Goal: Obtain resource: Download file/media

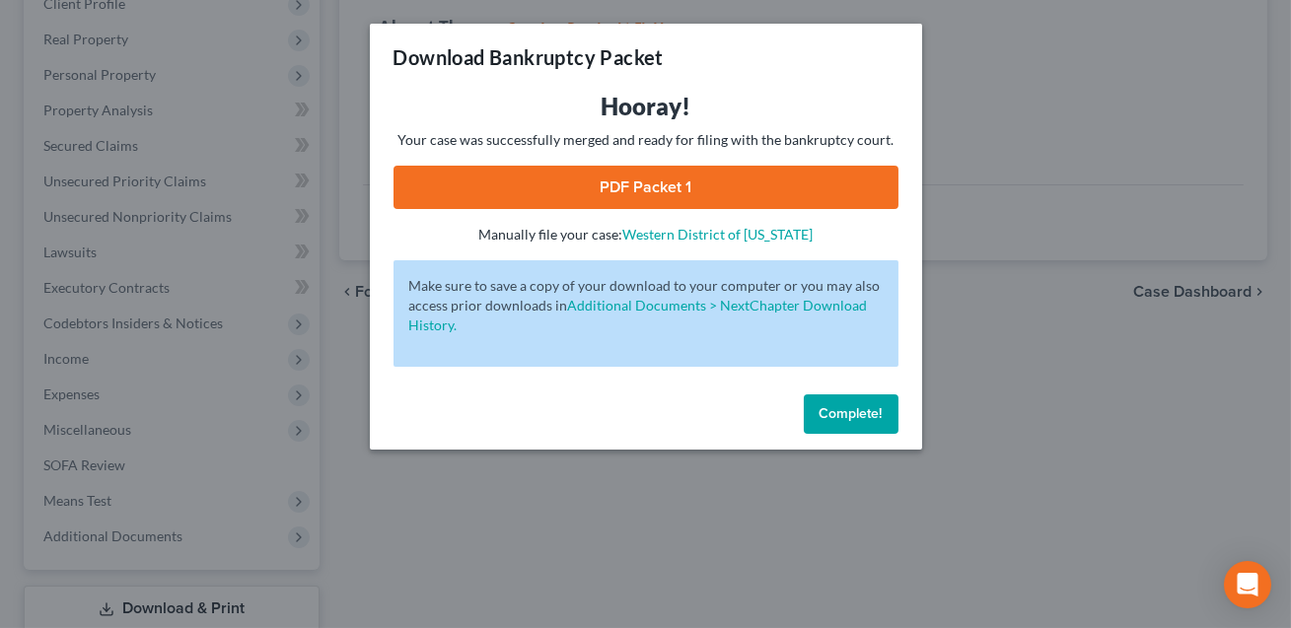
scroll to position [290, 0]
click at [635, 191] on link "PDF Packet 1" at bounding box center [645, 187] width 505 height 43
click at [864, 429] on button "Complete!" at bounding box center [851, 413] width 95 height 39
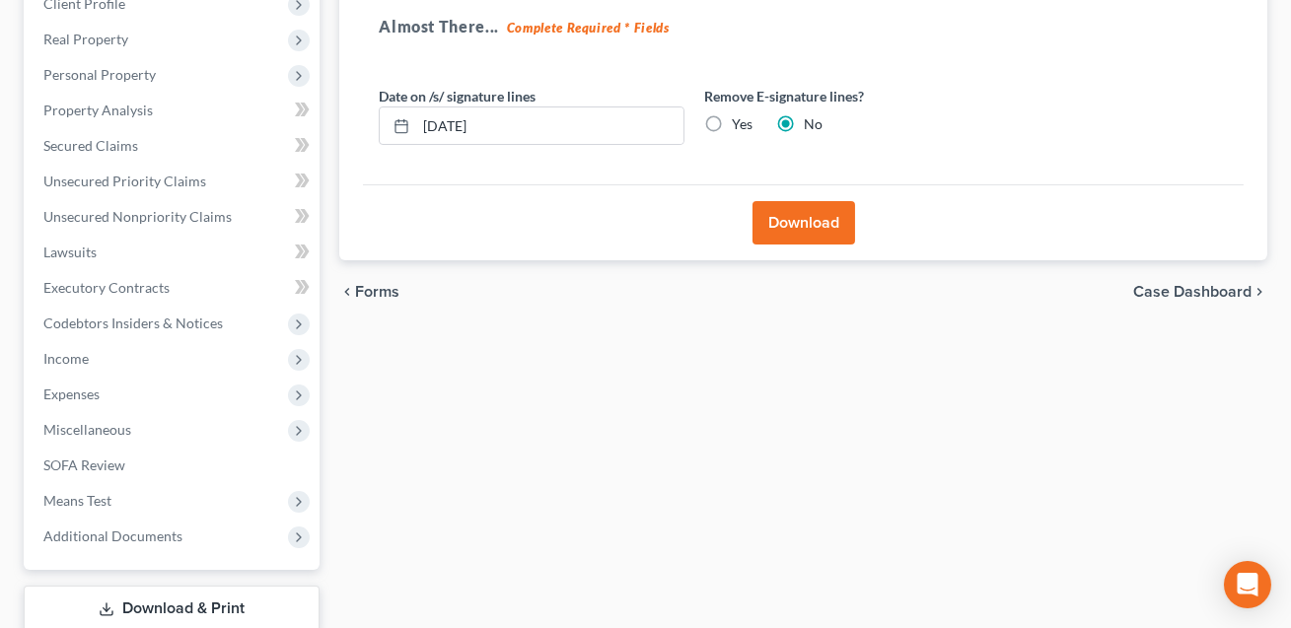
click at [117, 330] on span "Codebtors Insiders & Notices" at bounding box center [174, 323] width 292 height 35
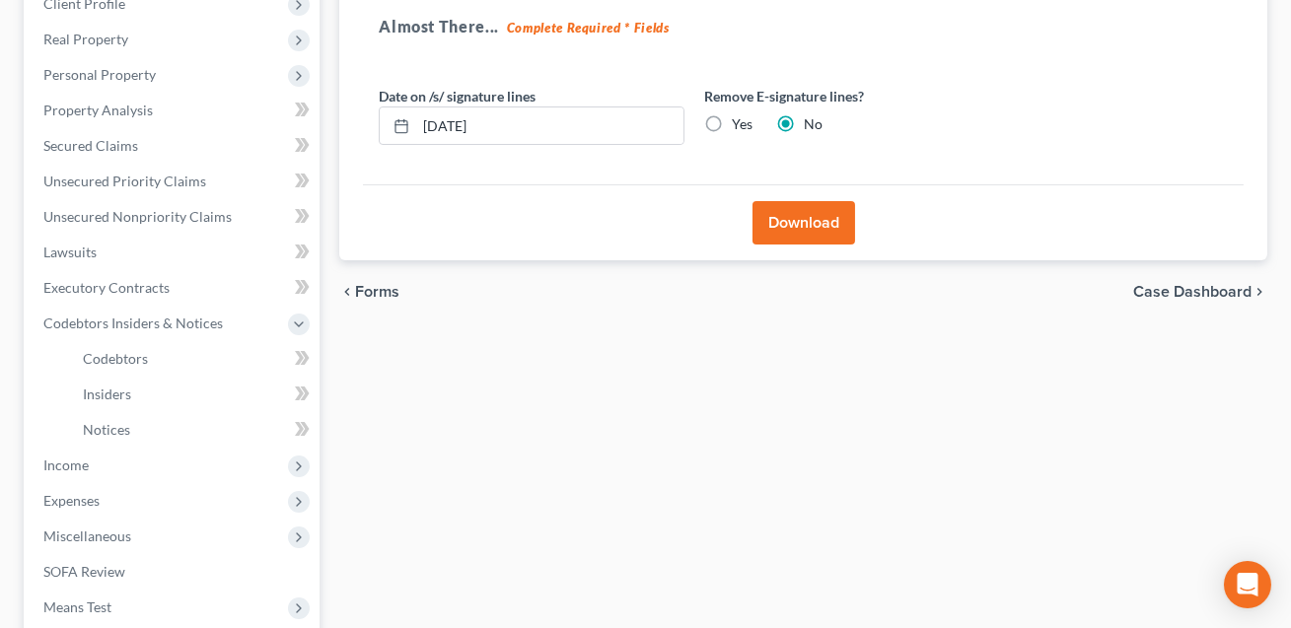
click at [117, 330] on span "Codebtors Insiders & Notices" at bounding box center [174, 323] width 292 height 35
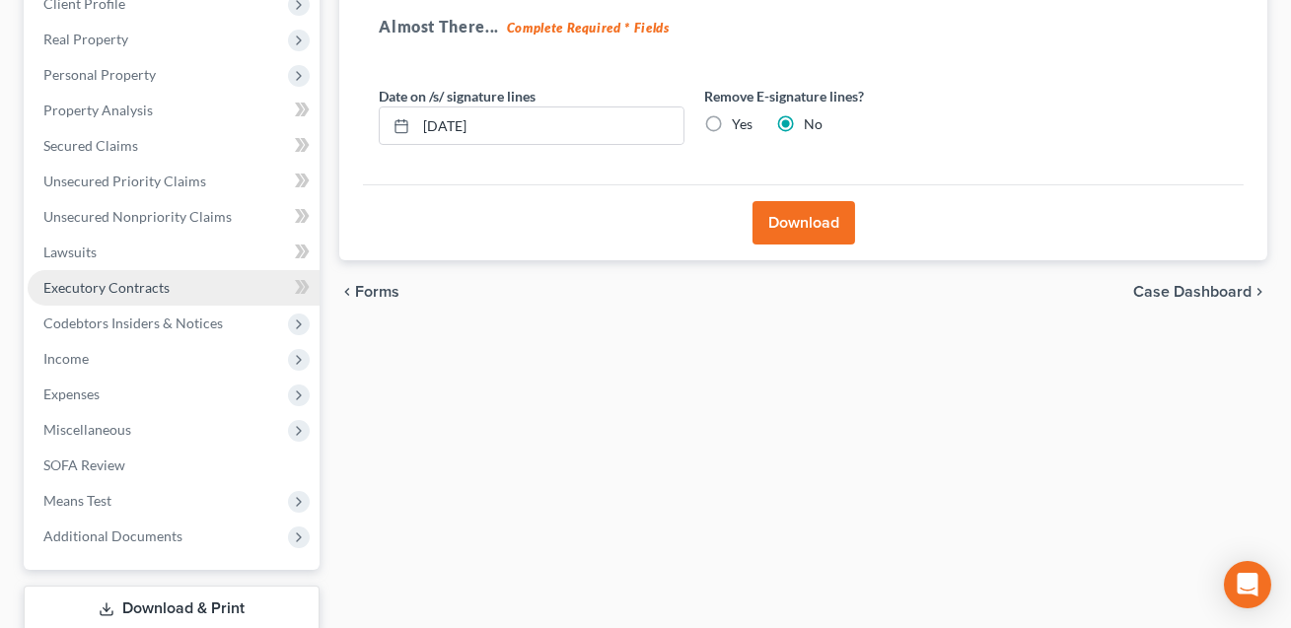
click at [96, 274] on link "Executory Contracts" at bounding box center [174, 287] width 292 height 35
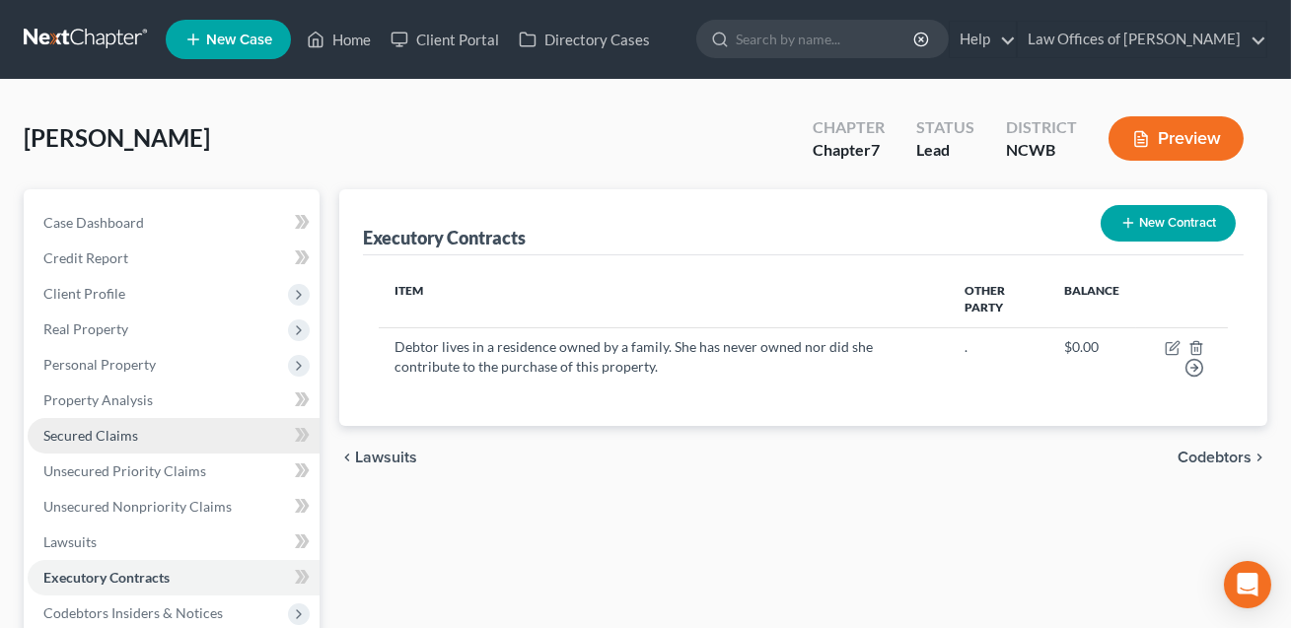
scroll to position [417, 0]
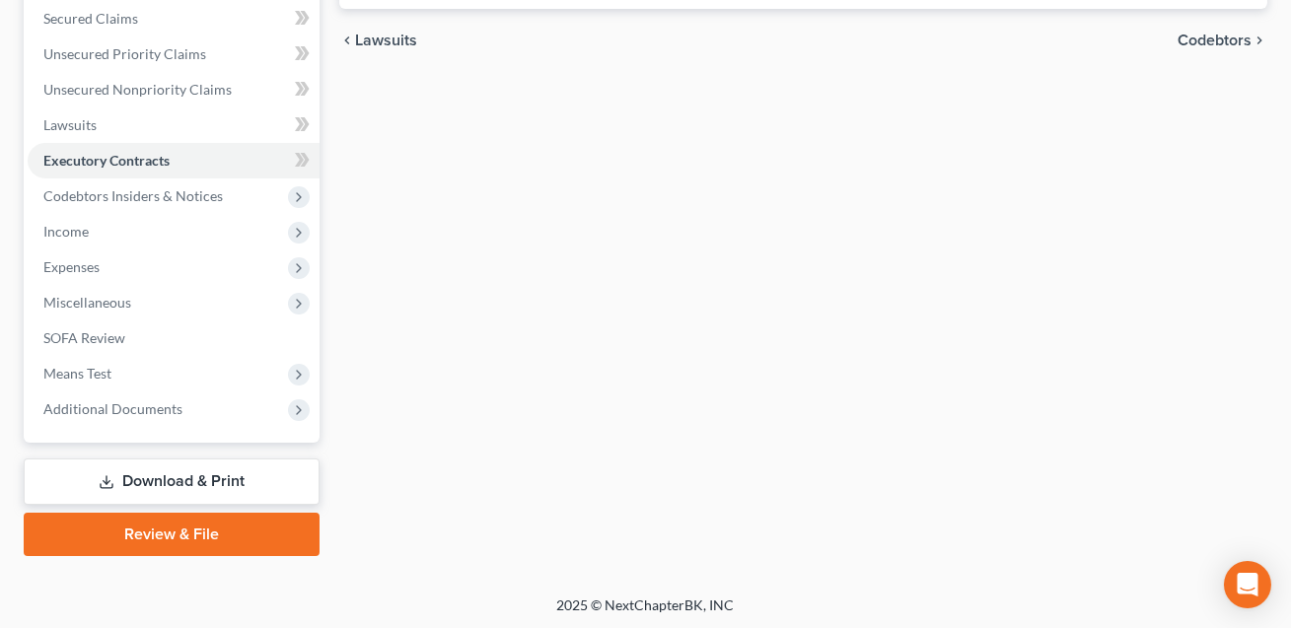
click at [178, 462] on link "Download & Print" at bounding box center [172, 481] width 296 height 46
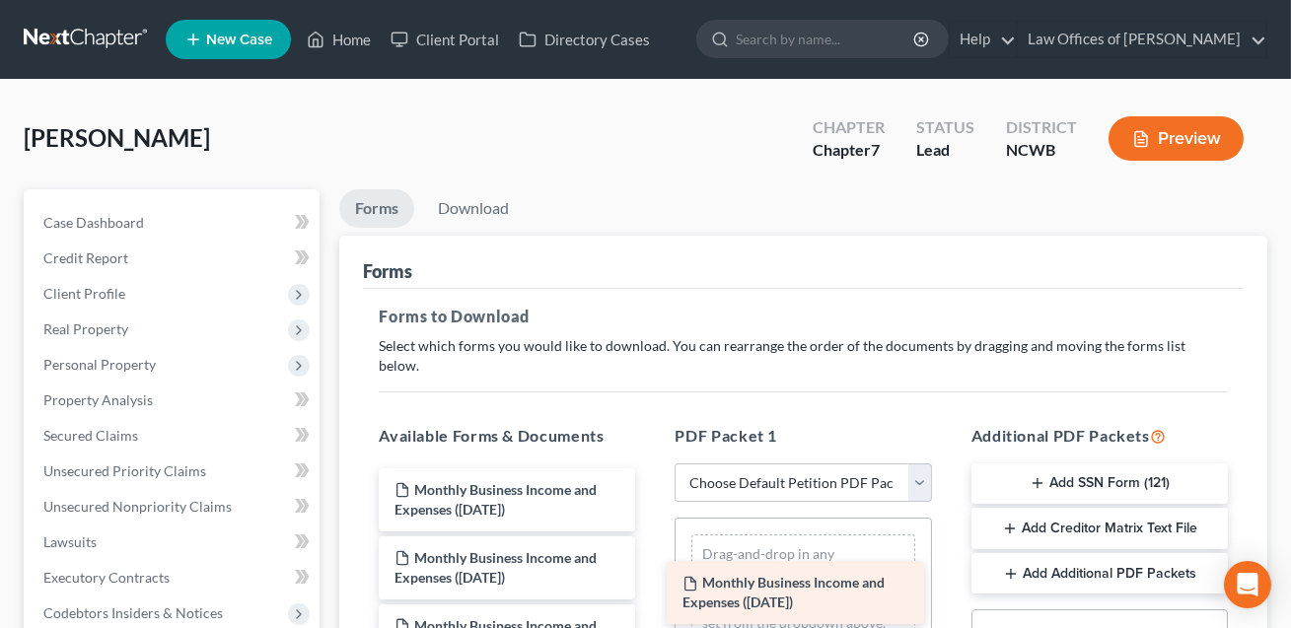
drag, startPoint x: 478, startPoint y: 453, endPoint x: 759, endPoint y: 548, distance: 296.8
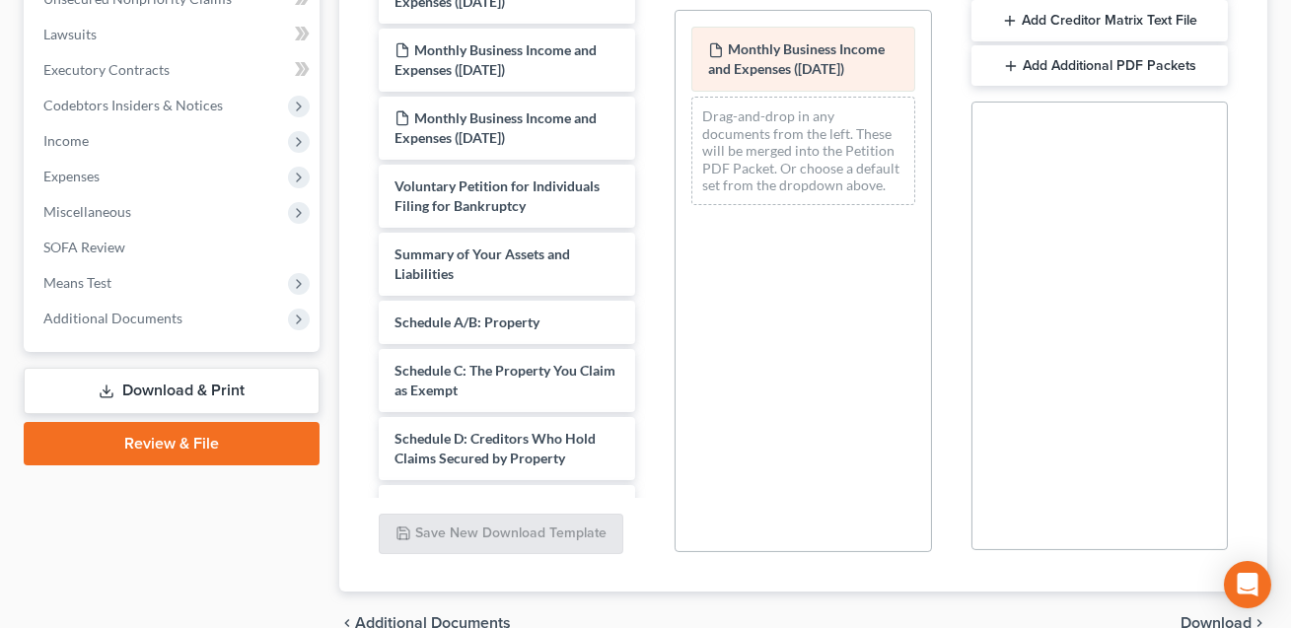
scroll to position [588, 0]
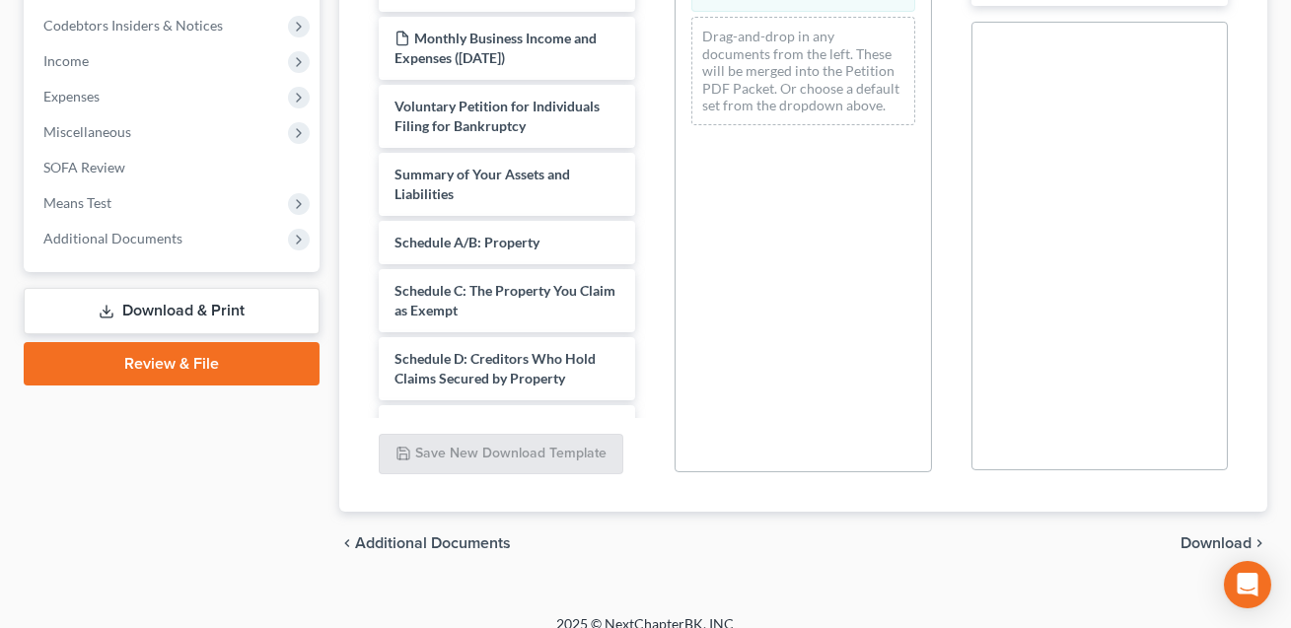
click at [1207, 535] on span "Download" at bounding box center [1215, 543] width 71 height 16
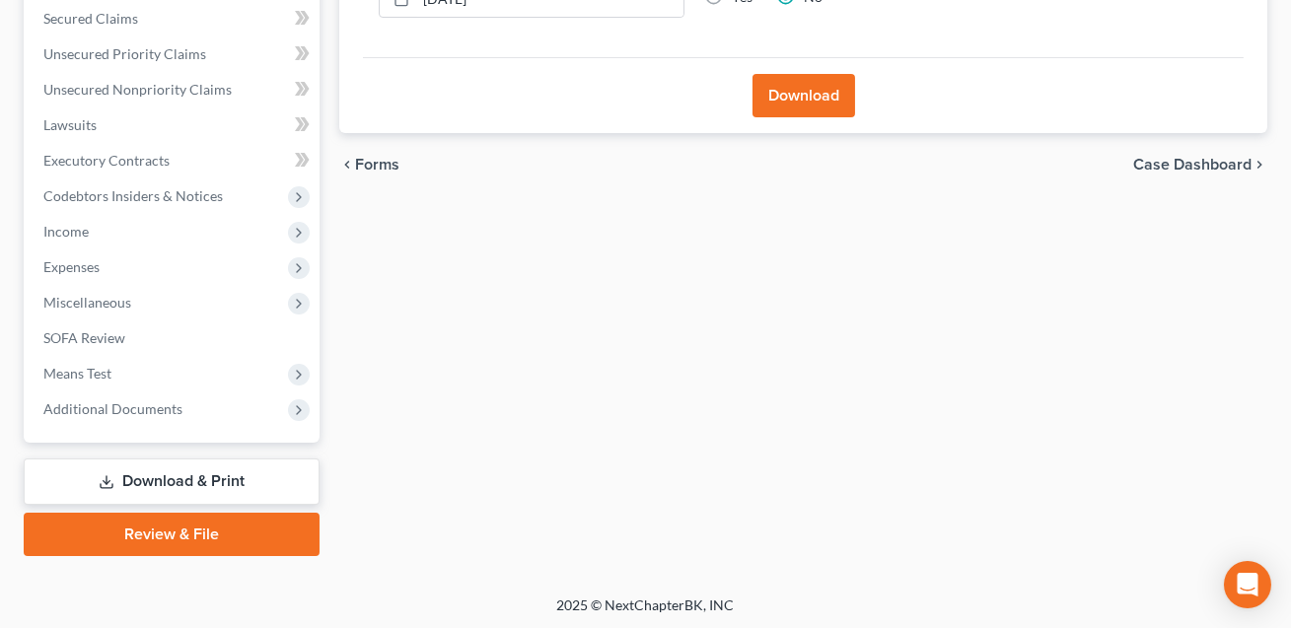
click at [799, 105] on button "Download" at bounding box center [803, 95] width 103 height 43
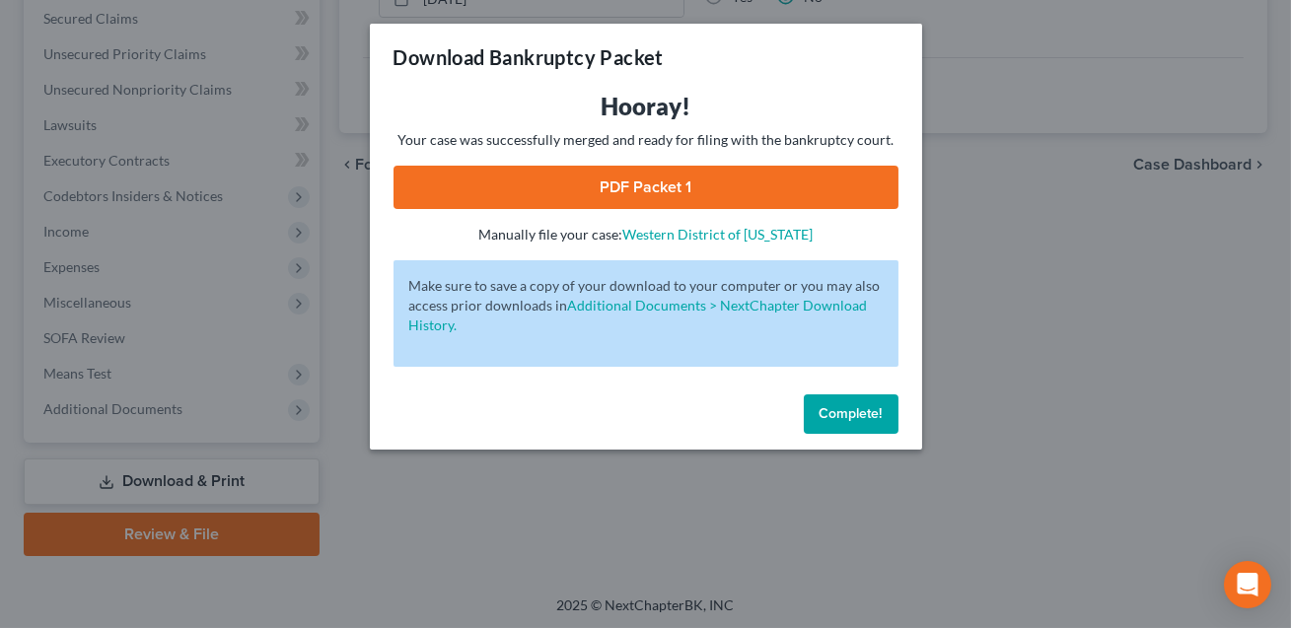
click at [719, 175] on link "PDF Packet 1" at bounding box center [645, 187] width 505 height 43
click at [856, 417] on span "Complete!" at bounding box center [850, 413] width 63 height 17
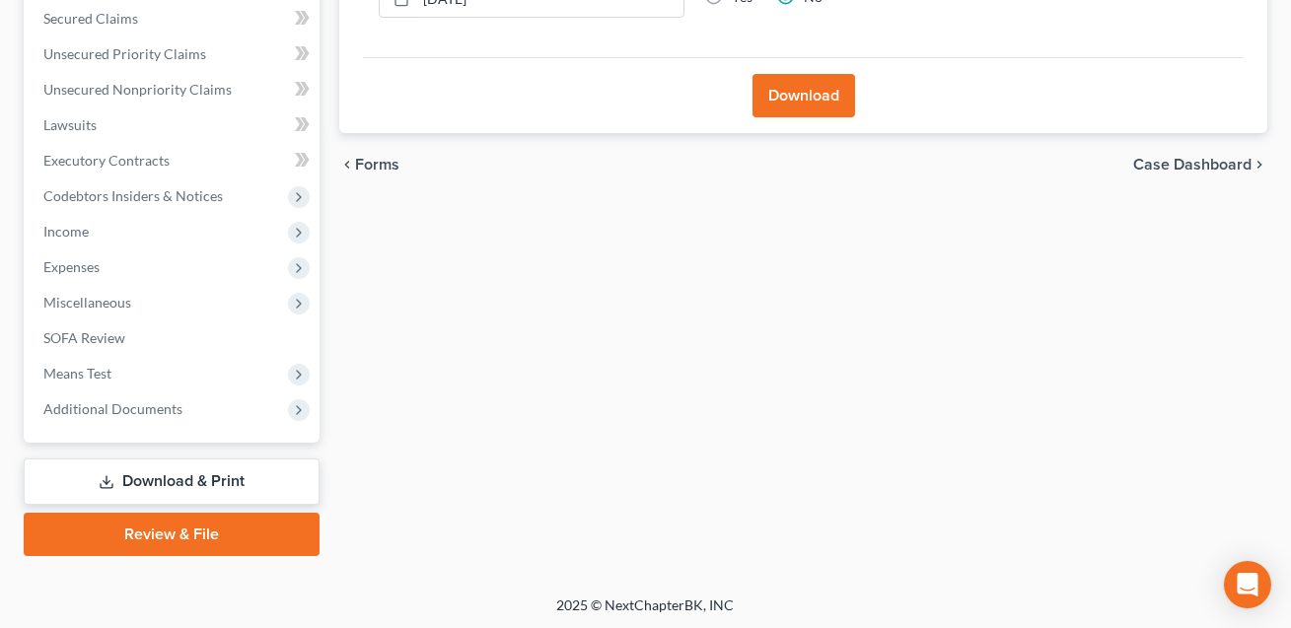
click at [132, 474] on link "Download & Print" at bounding box center [172, 481] width 296 height 46
click at [74, 244] on span "Income" at bounding box center [174, 231] width 292 height 35
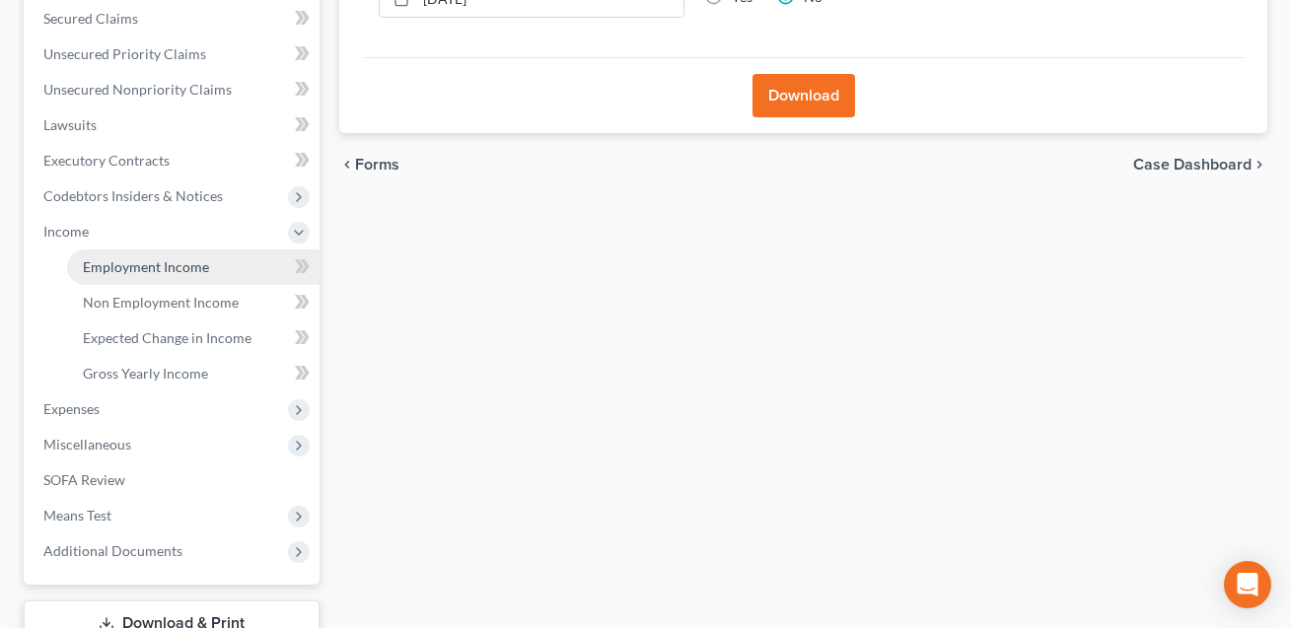
click at [85, 269] on span "Employment Income" at bounding box center [146, 266] width 126 height 17
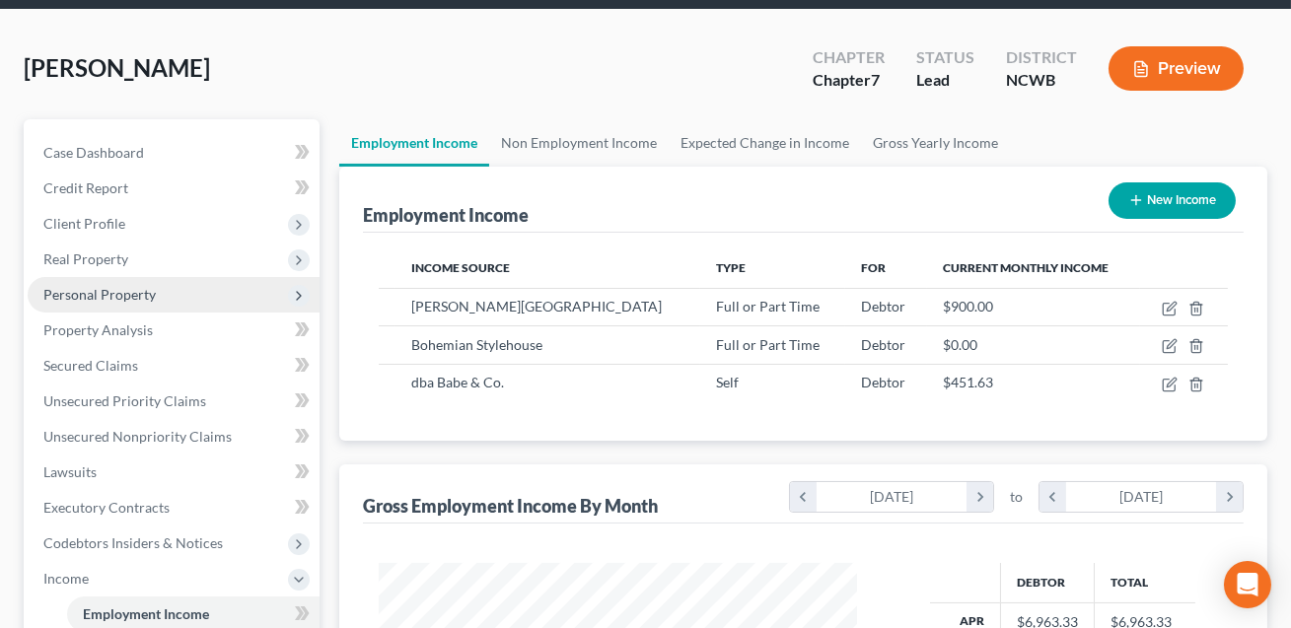
scroll to position [559, 0]
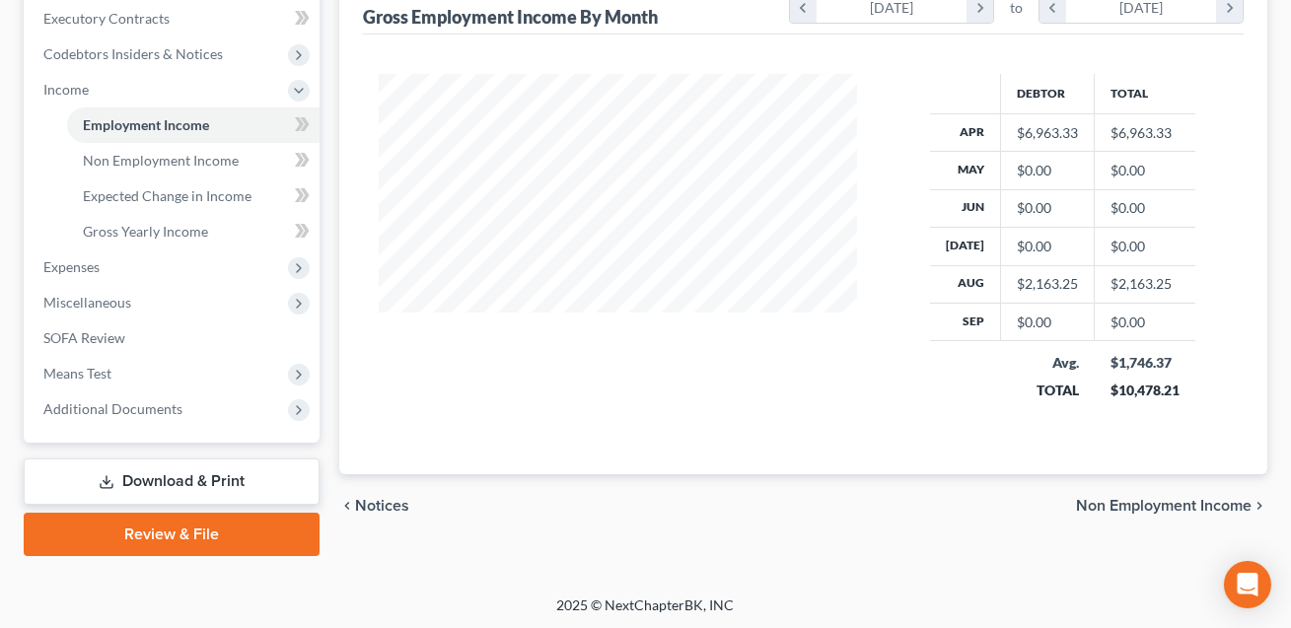
click at [162, 473] on link "Download & Print" at bounding box center [172, 481] width 296 height 46
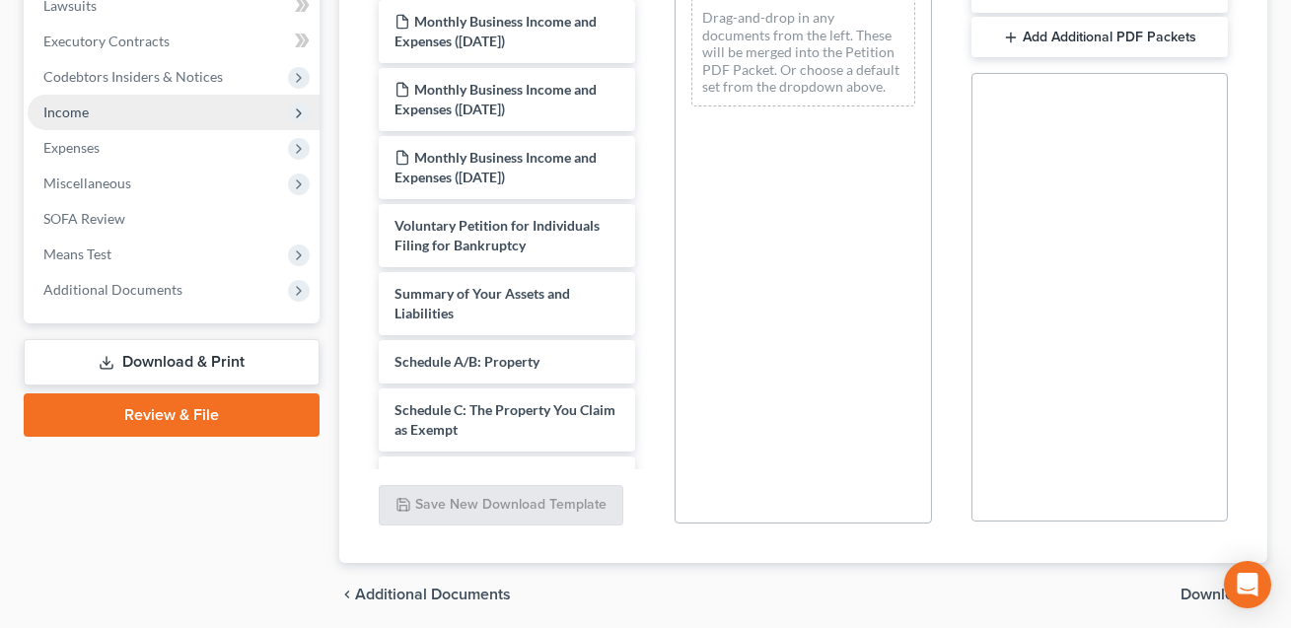
scroll to position [588, 0]
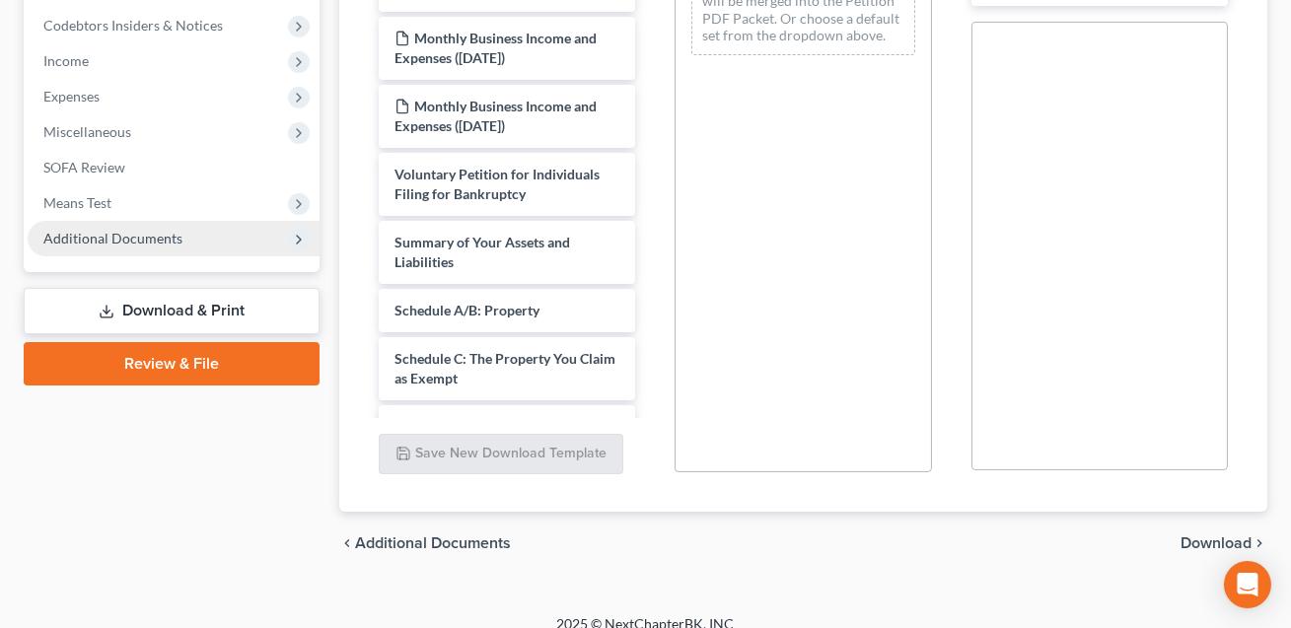
click at [114, 234] on span "Additional Documents" at bounding box center [112, 238] width 139 height 17
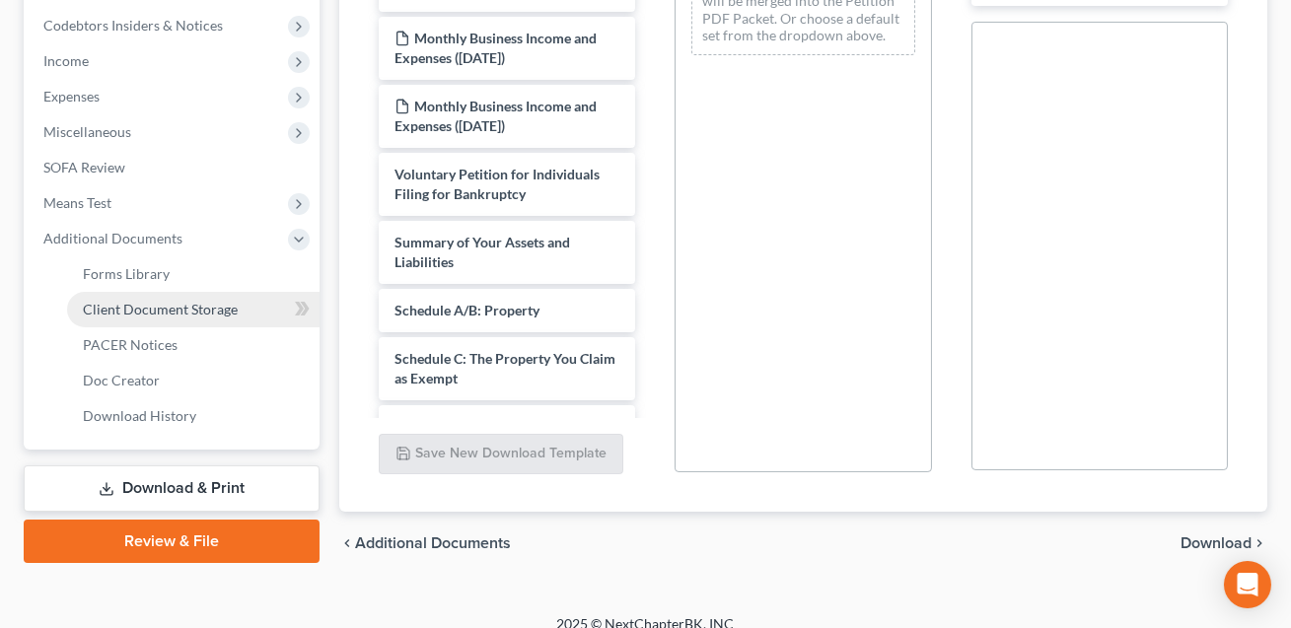
click at [144, 307] on span "Client Document Storage" at bounding box center [160, 309] width 155 height 17
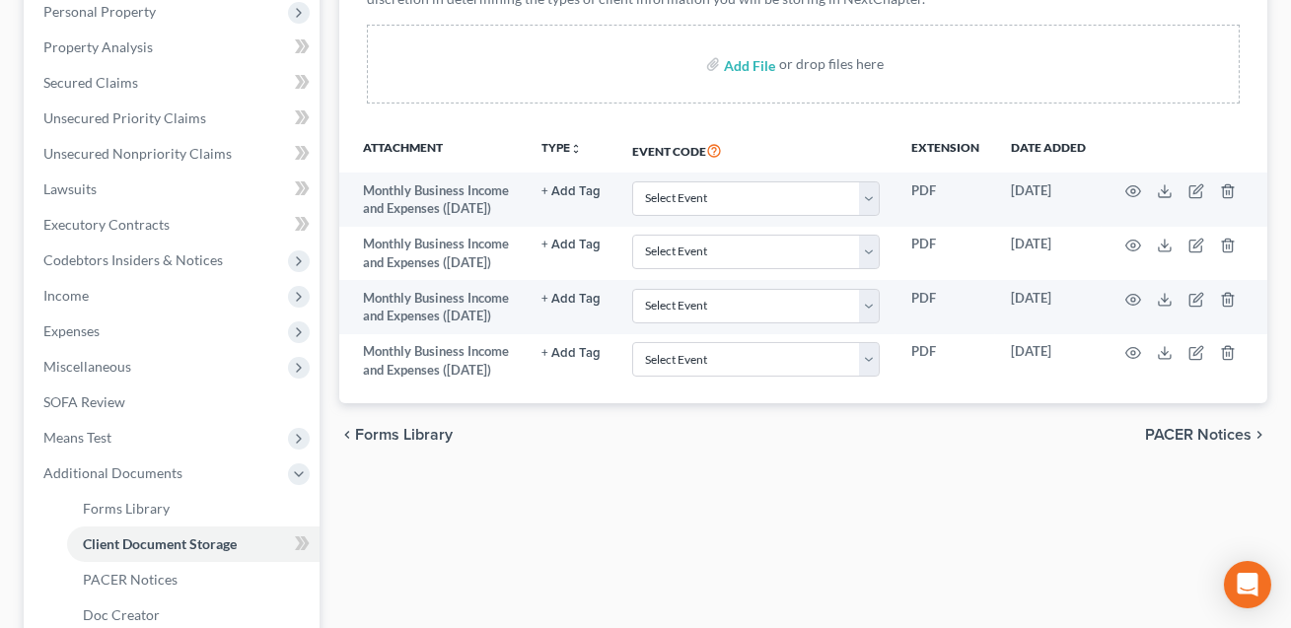
scroll to position [417, 0]
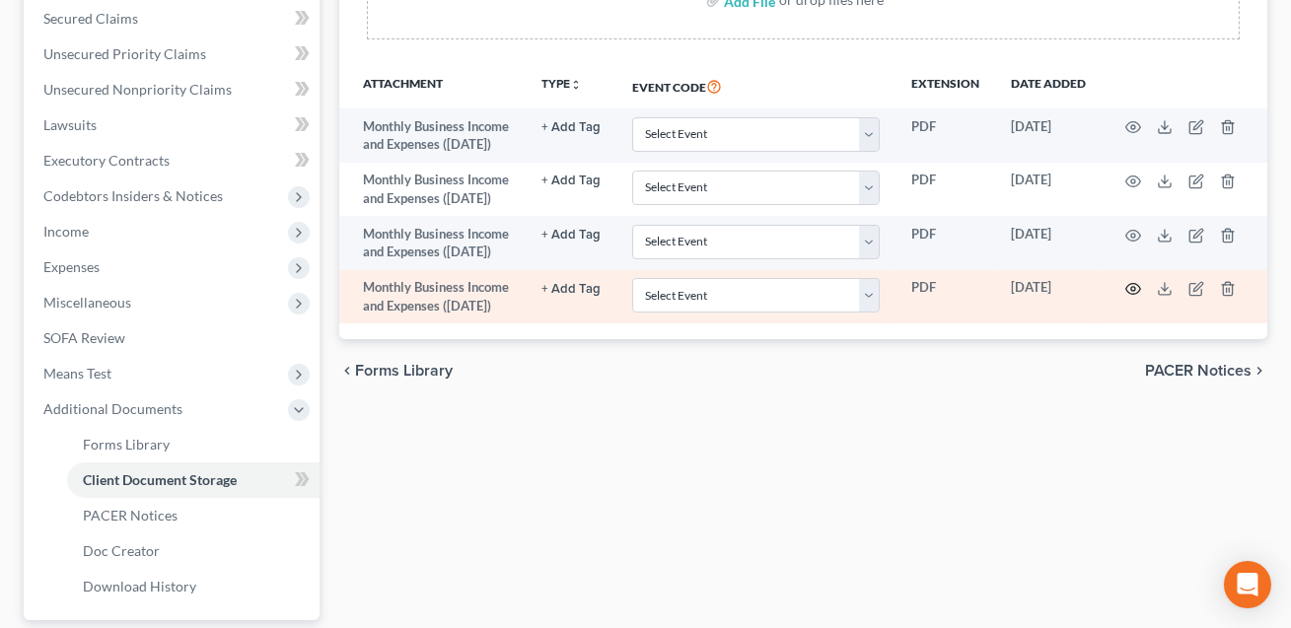
click at [1134, 295] on icon "button" at bounding box center [1133, 289] width 15 height 11
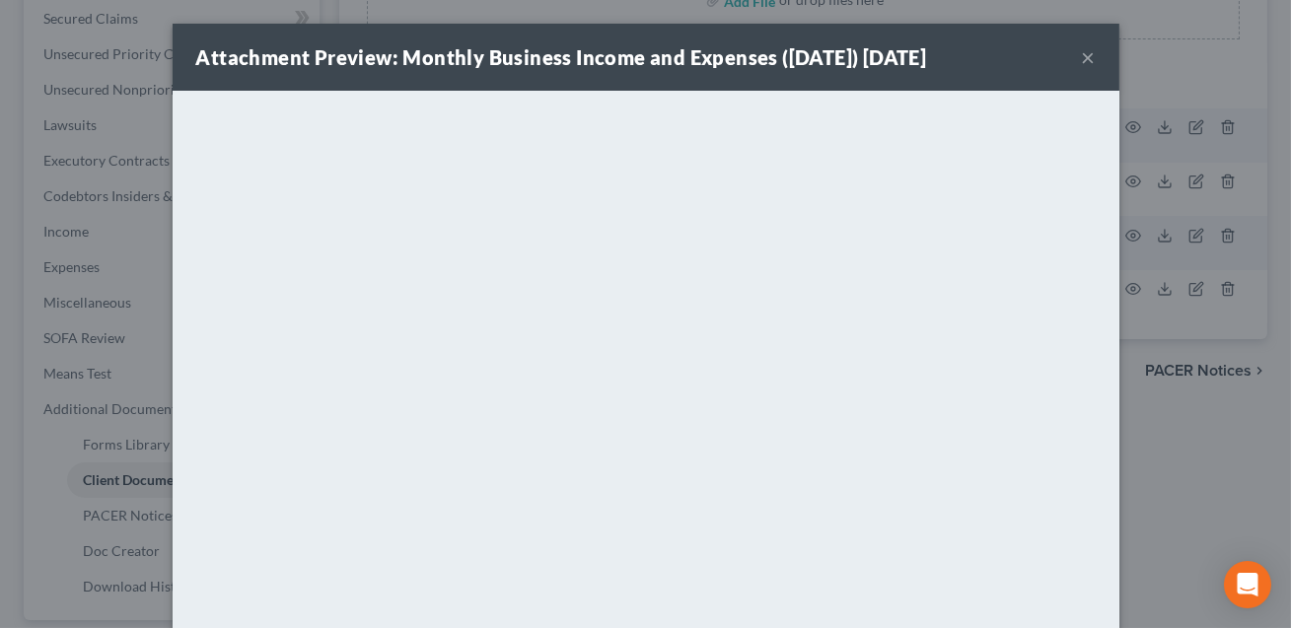
click at [1090, 60] on button "×" at bounding box center [1089, 57] width 14 height 24
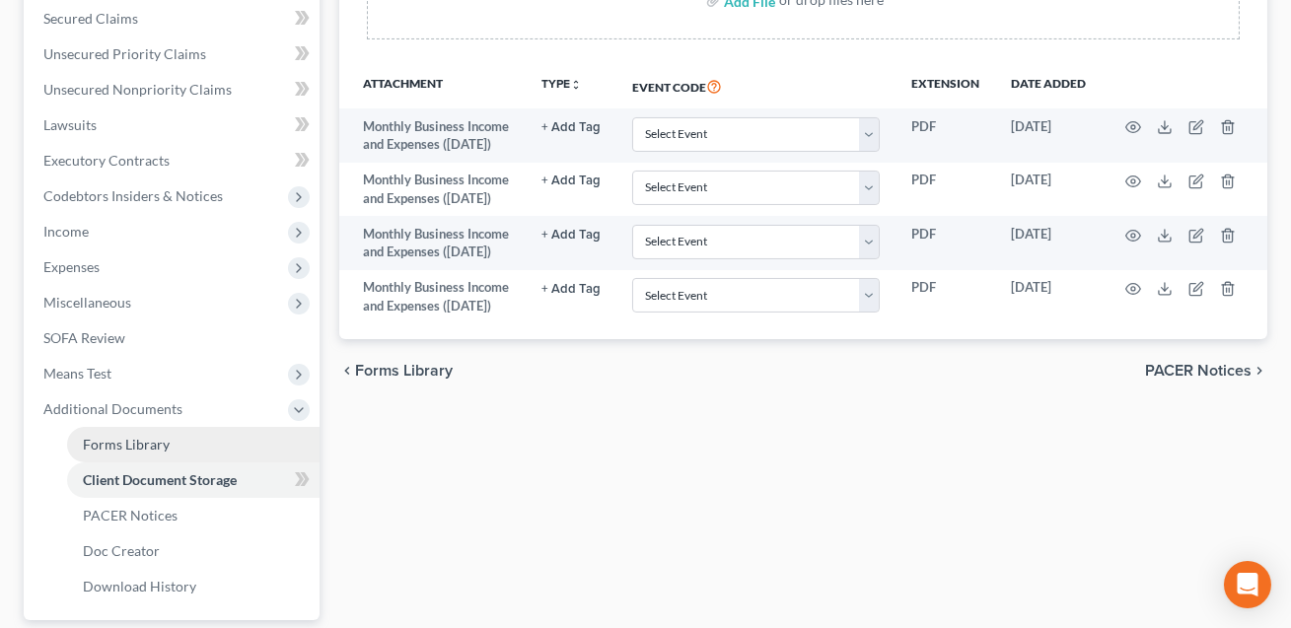
click at [126, 441] on span "Forms Library" at bounding box center [126, 444] width 87 height 17
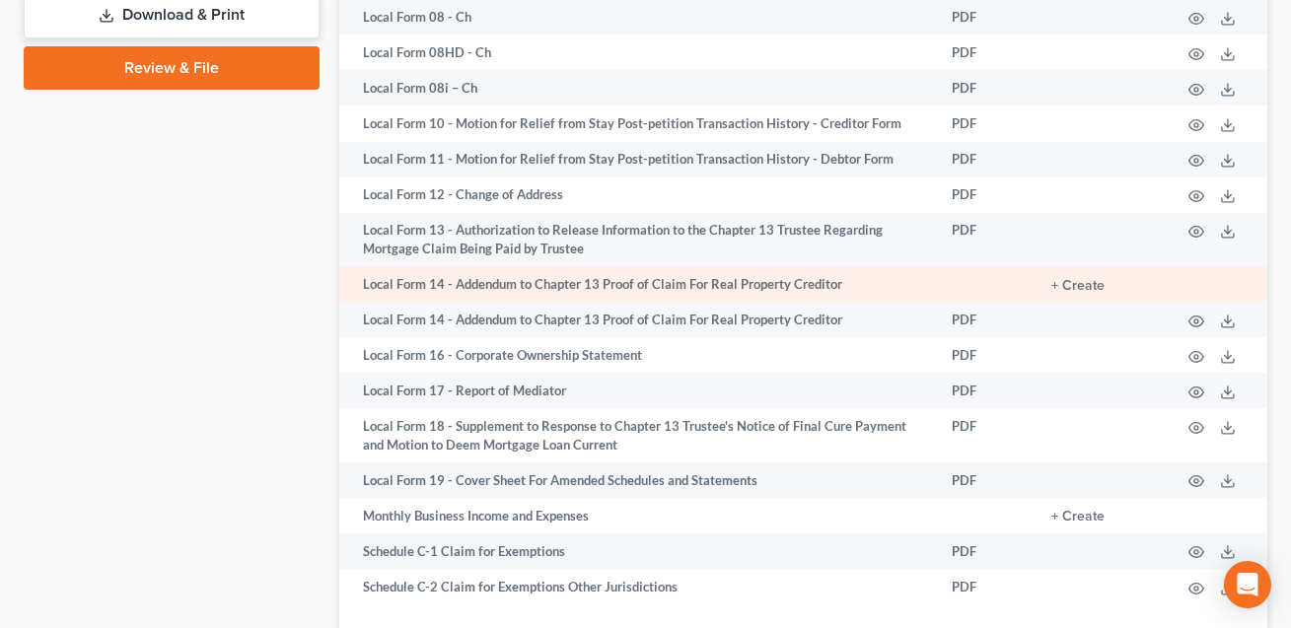
scroll to position [1105, 0]
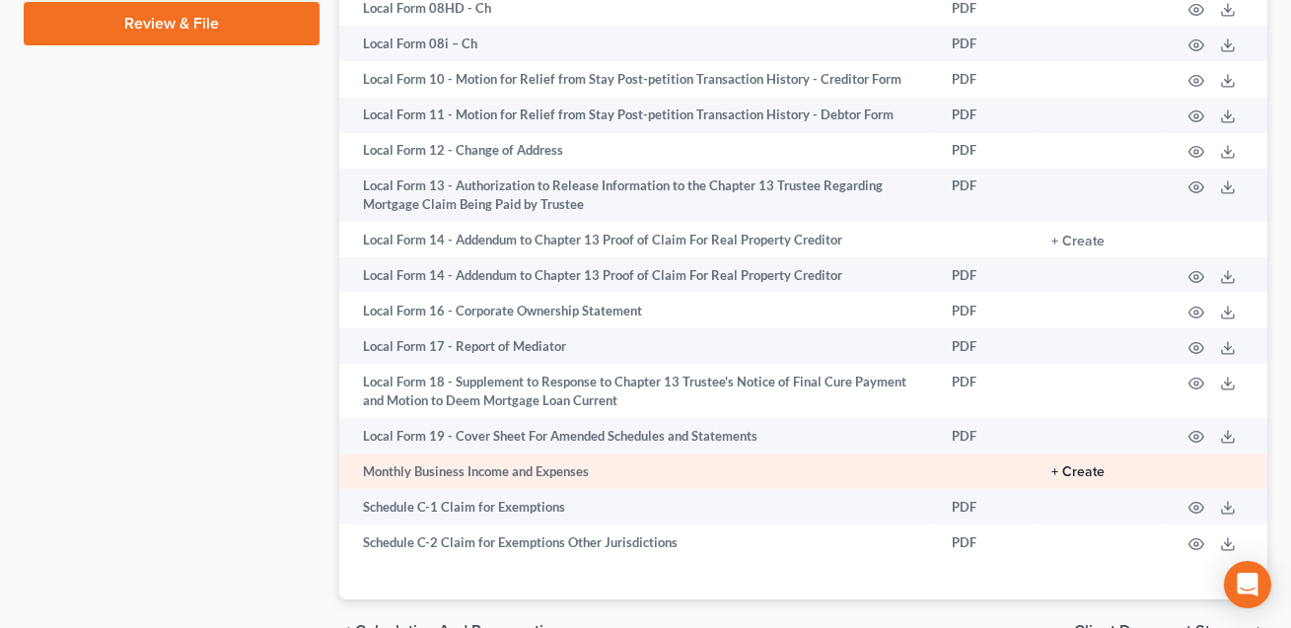
click at [1069, 465] on button "+ Create" at bounding box center [1077, 472] width 53 height 14
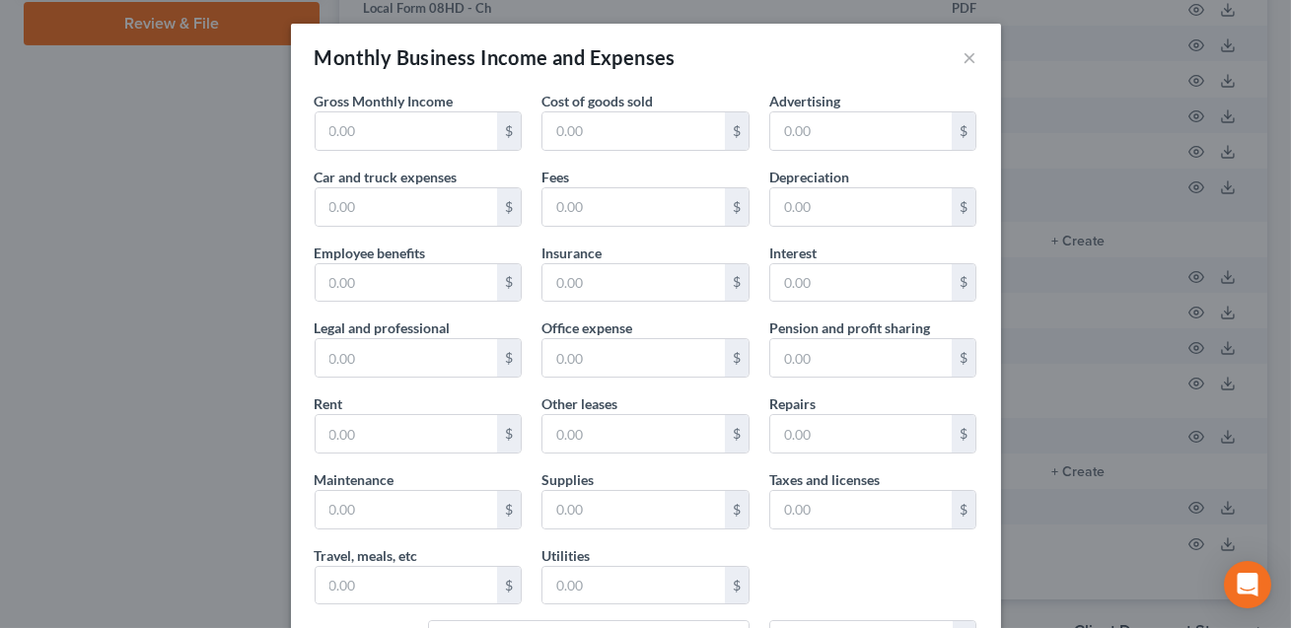
type input "649.50"
type input "400.00"
type input "230.00"
click at [450, 135] on input "649.50" at bounding box center [406, 130] width 182 height 37
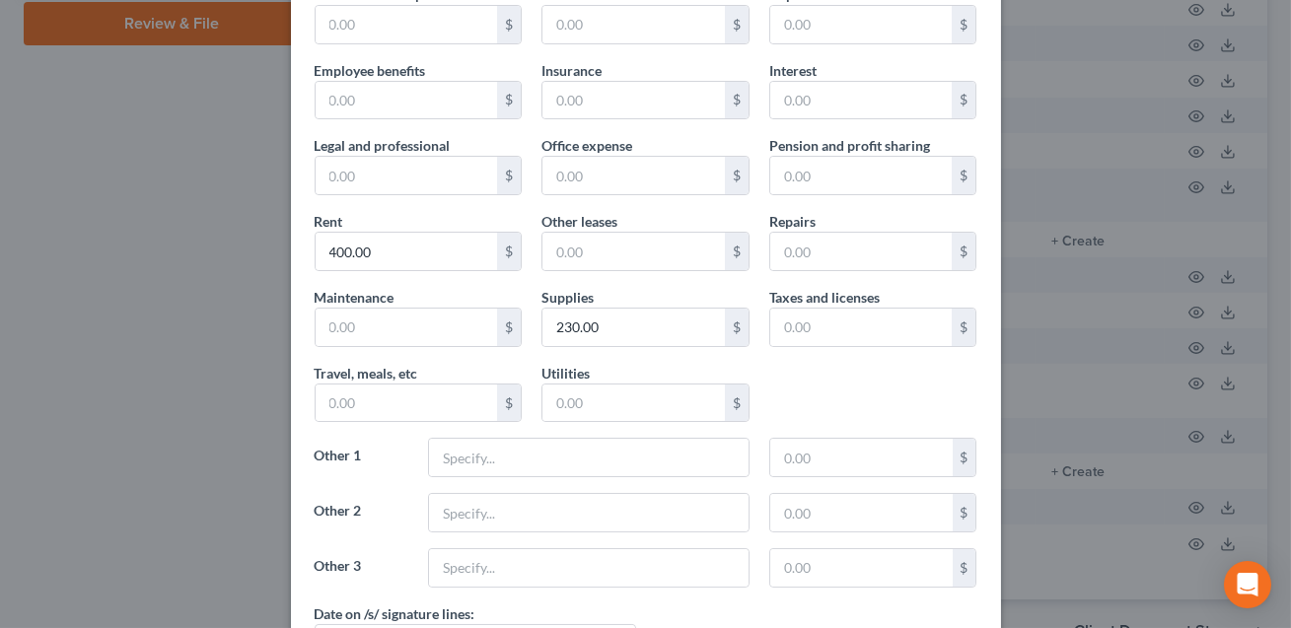
scroll to position [338, 0]
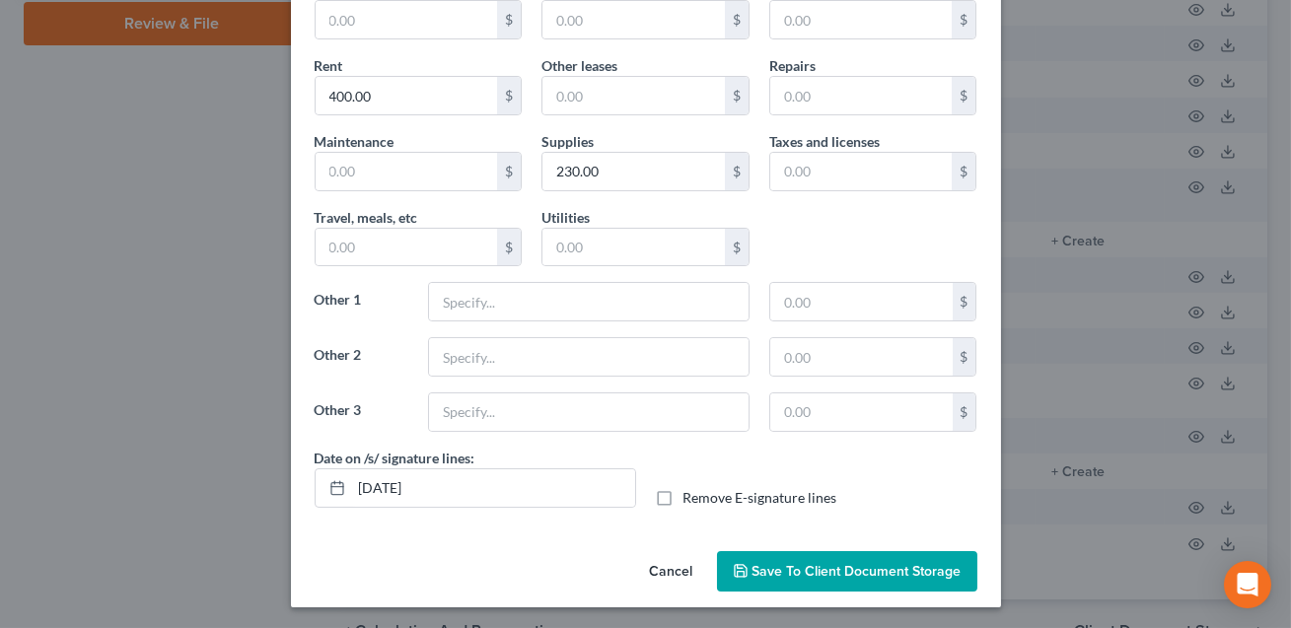
type input "1,081.63"
click at [683, 497] on label "Remove E-signature lines" at bounding box center [760, 498] width 154 height 20
click at [691, 497] on input "Remove E-signature lines" at bounding box center [697, 494] width 13 height 13
checkbox input "true"
drag, startPoint x: 479, startPoint y: 481, endPoint x: 358, endPoint y: 481, distance: 121.3
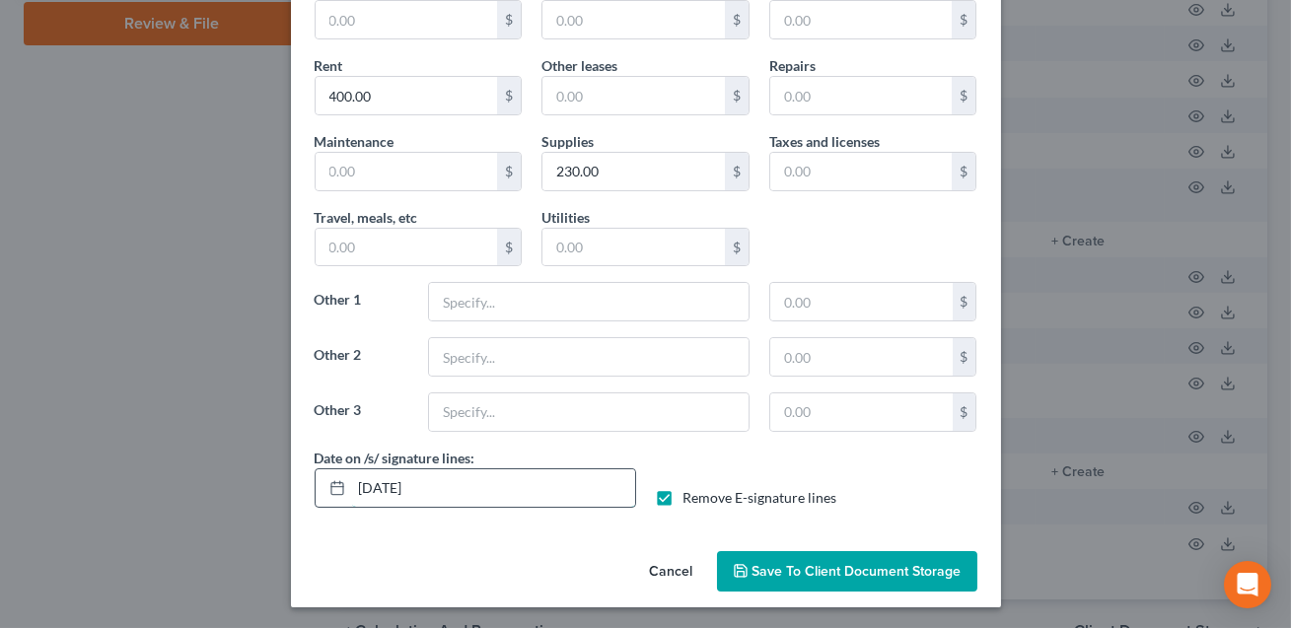
click at [358, 481] on input "[DATE]" at bounding box center [493, 487] width 283 height 37
click at [774, 576] on span "Save to Client Document Storage" at bounding box center [856, 571] width 209 height 17
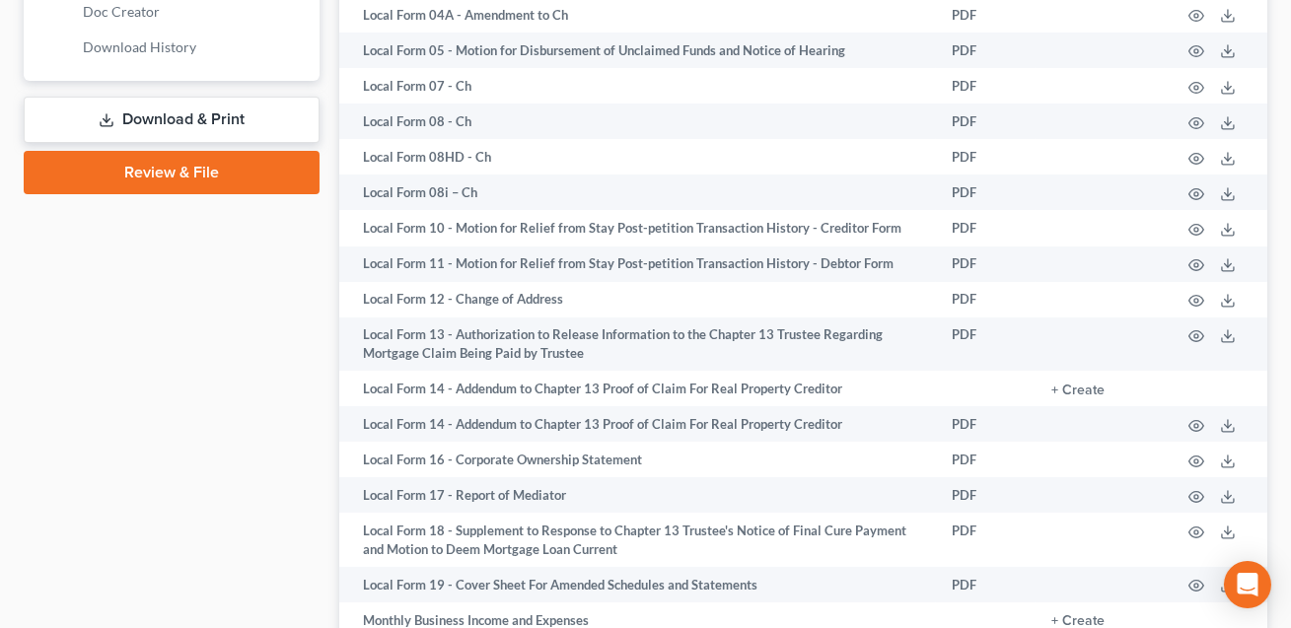
scroll to position [498, 0]
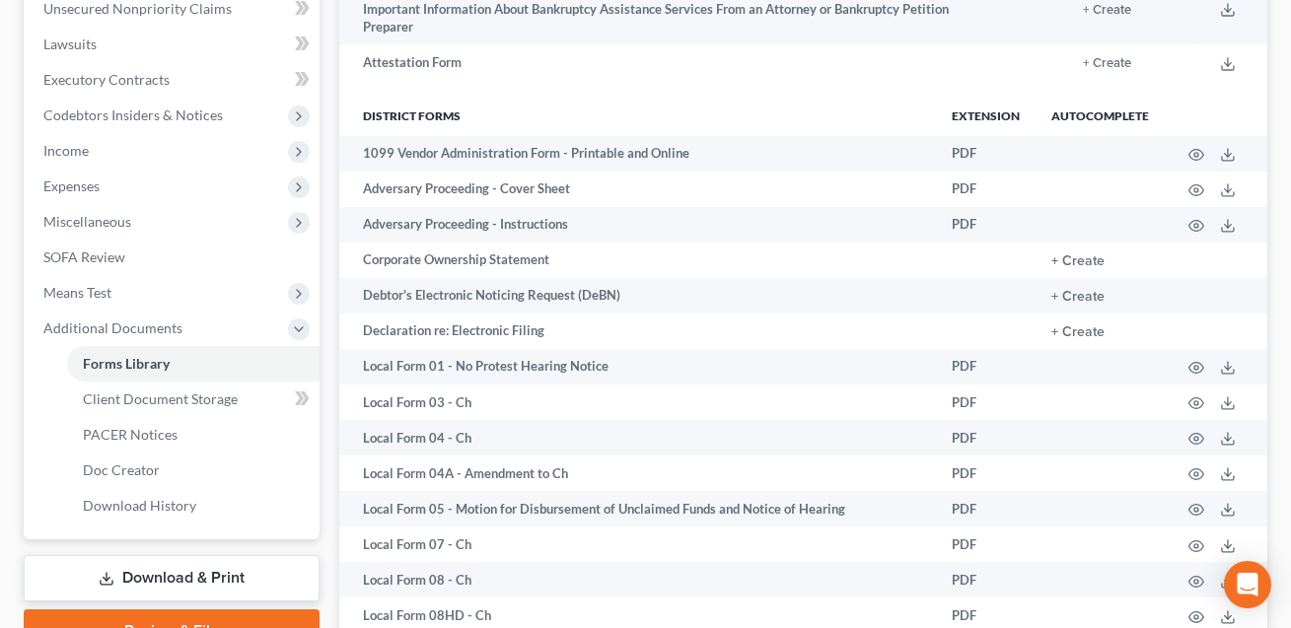
click at [185, 568] on link "Download & Print" at bounding box center [172, 578] width 296 height 46
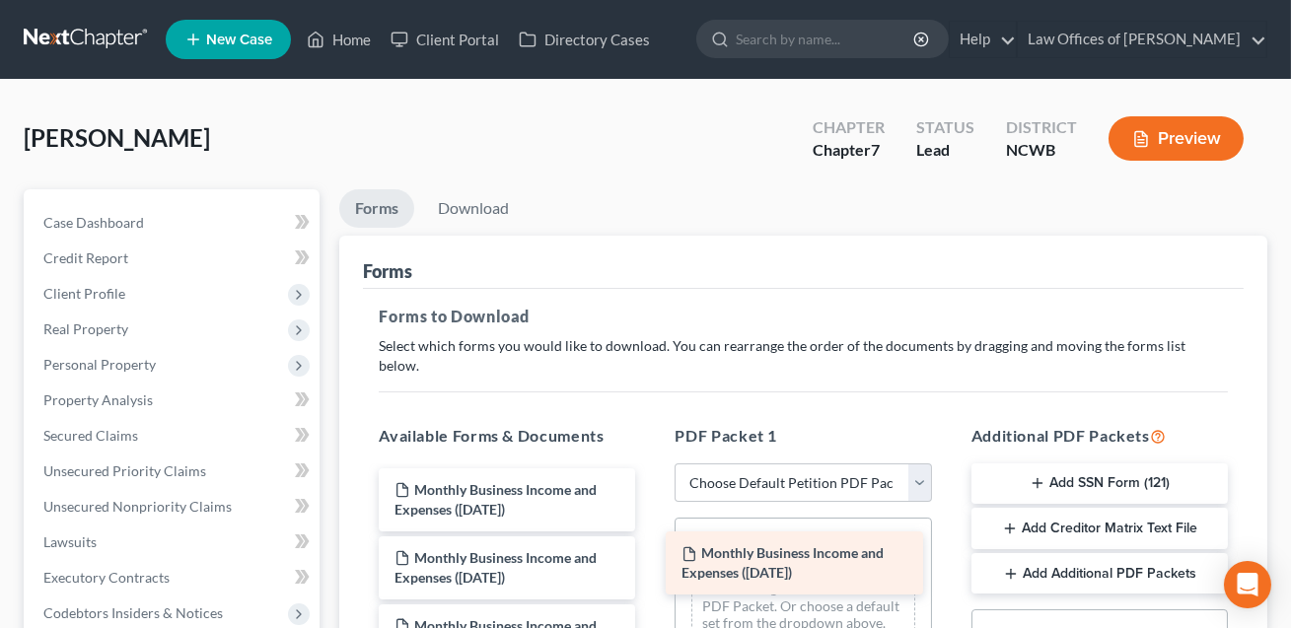
drag, startPoint x: 455, startPoint y: 486, endPoint x: 750, endPoint y: 572, distance: 307.0
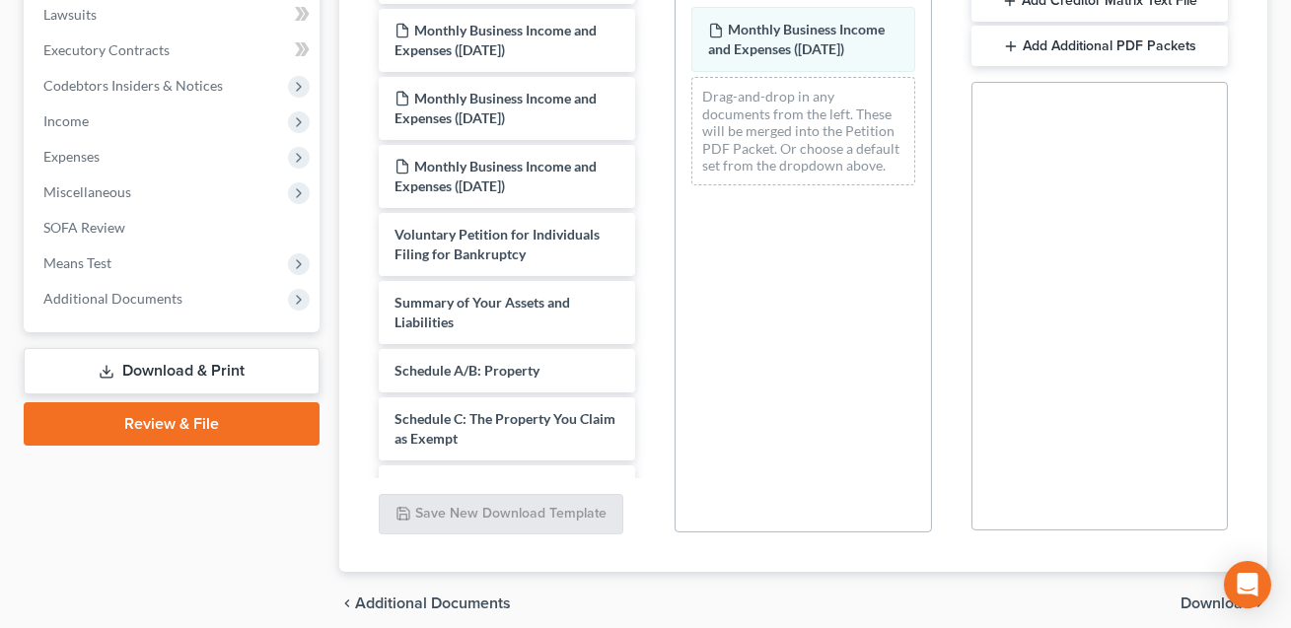
scroll to position [588, 0]
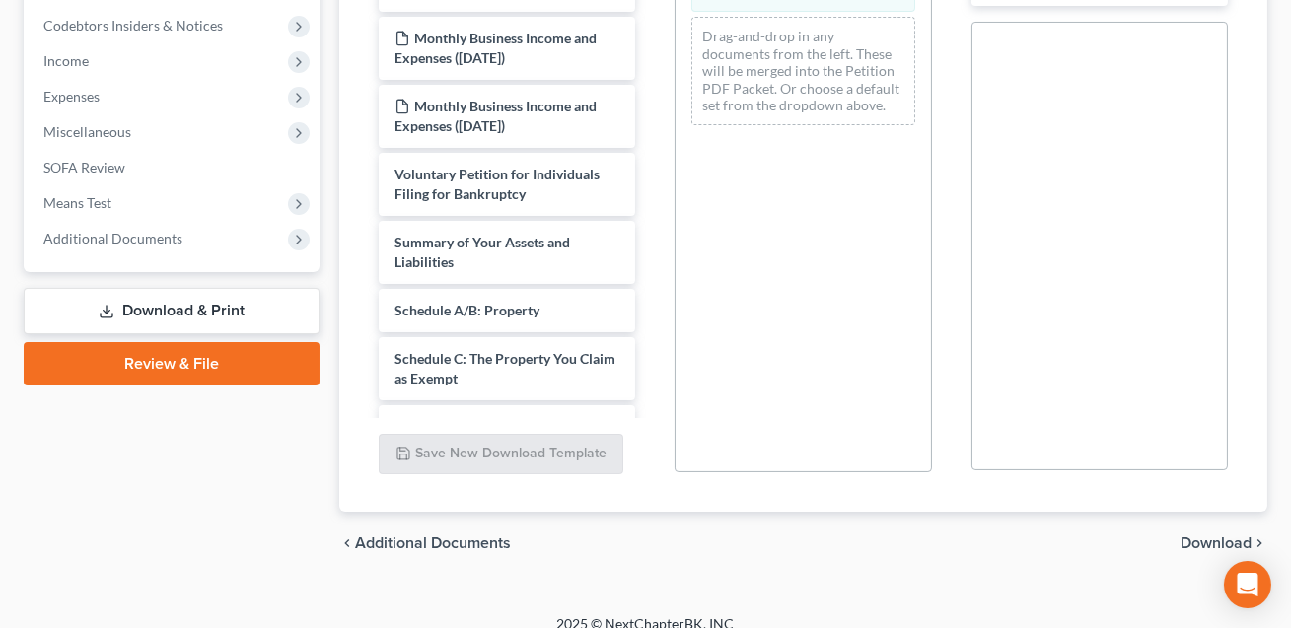
click at [1219, 535] on span "Download" at bounding box center [1215, 543] width 71 height 16
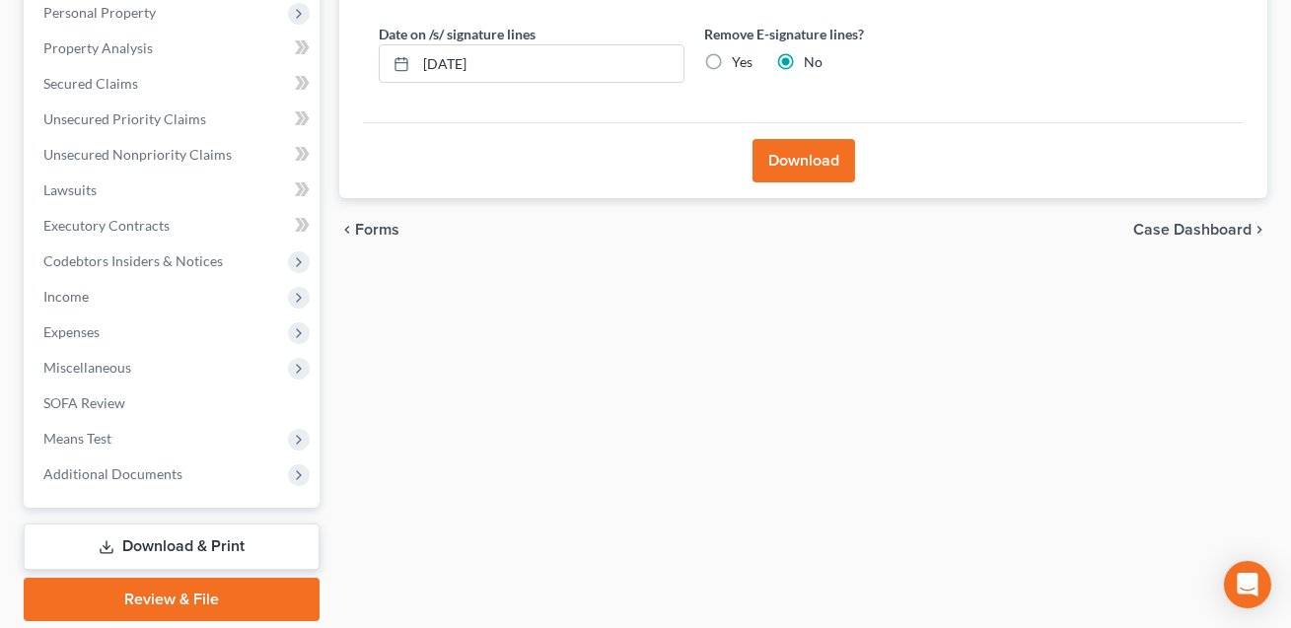
scroll to position [330, 0]
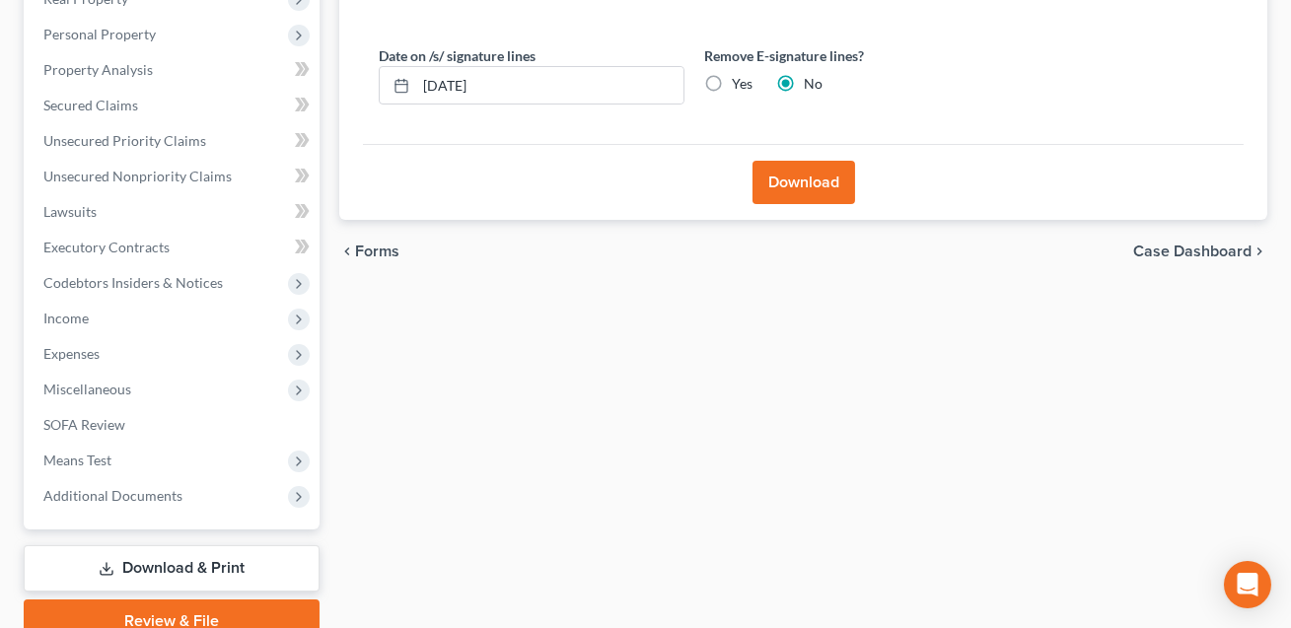
click at [791, 188] on button "Download" at bounding box center [803, 182] width 103 height 43
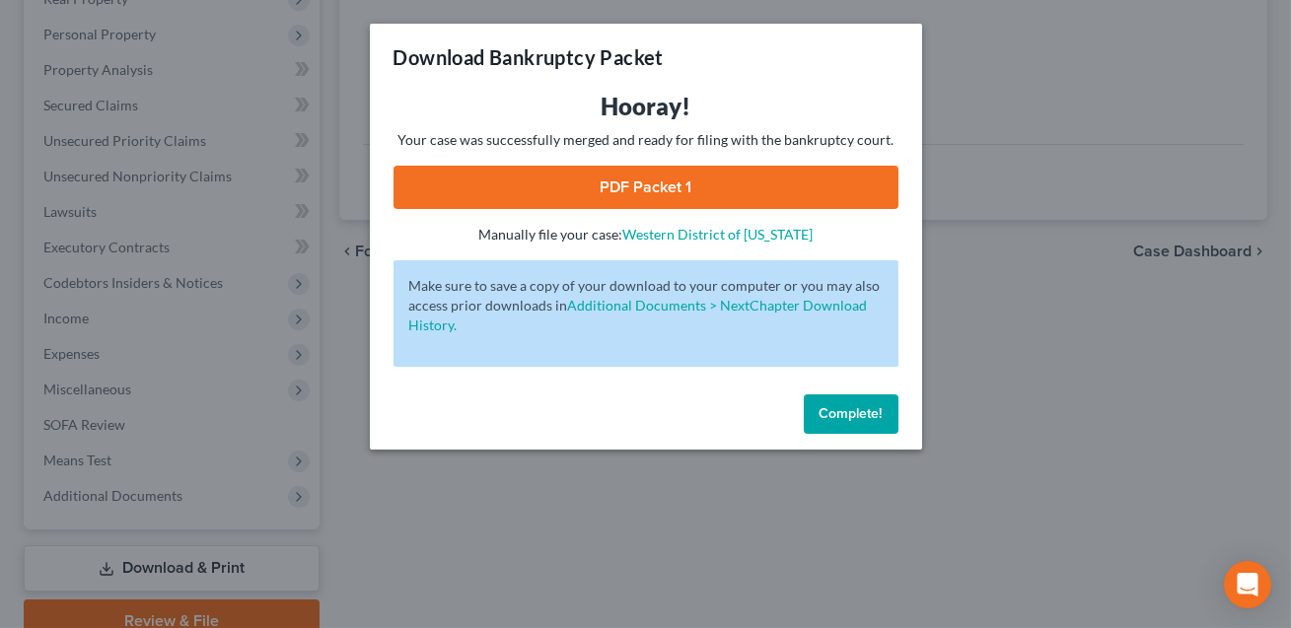
click at [791, 188] on link "PDF Packet 1" at bounding box center [645, 187] width 505 height 43
